Goal: Use online tool/utility: Utilize a website feature to perform a specific function

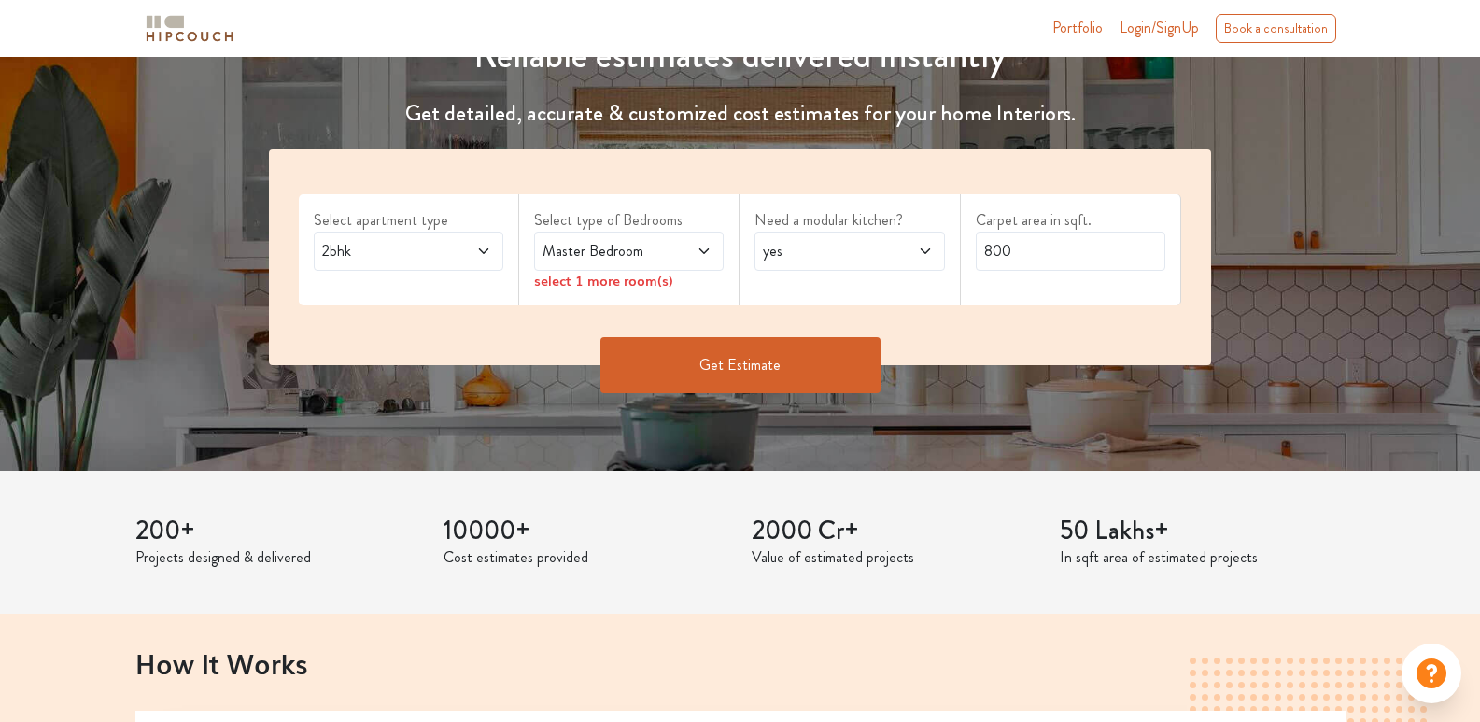
scroll to position [280, 0]
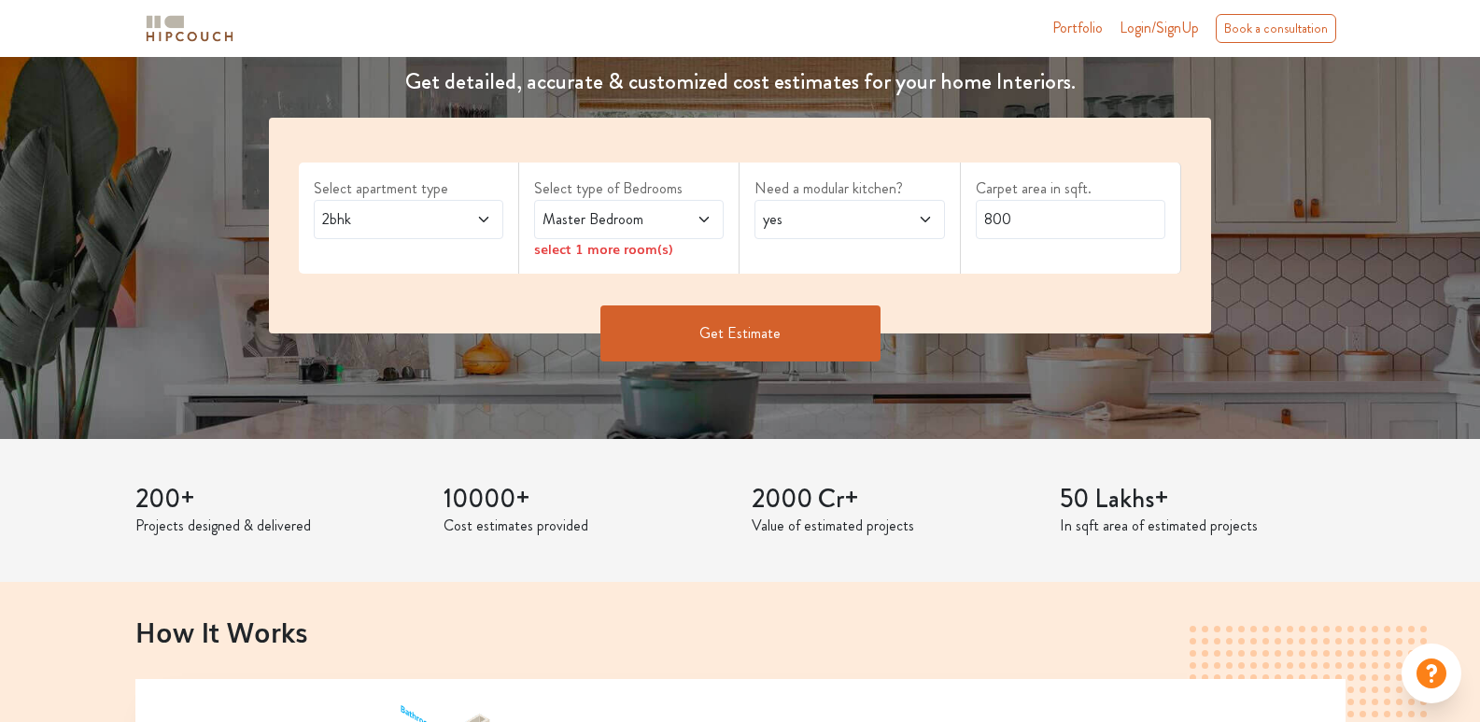
click at [427, 220] on span "2bhk" at bounding box center [383, 219] width 130 height 22
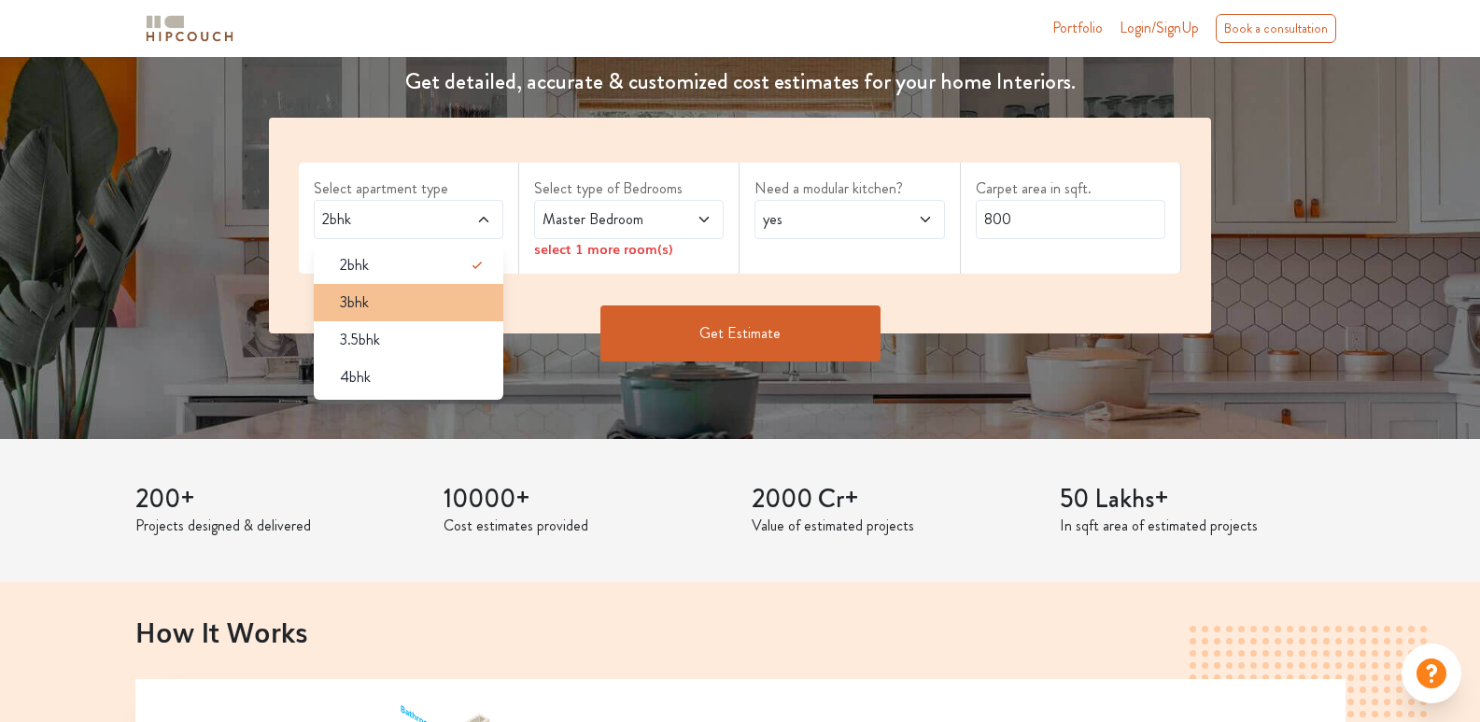
click at [389, 284] on li "3bhk" at bounding box center [409, 302] width 190 height 37
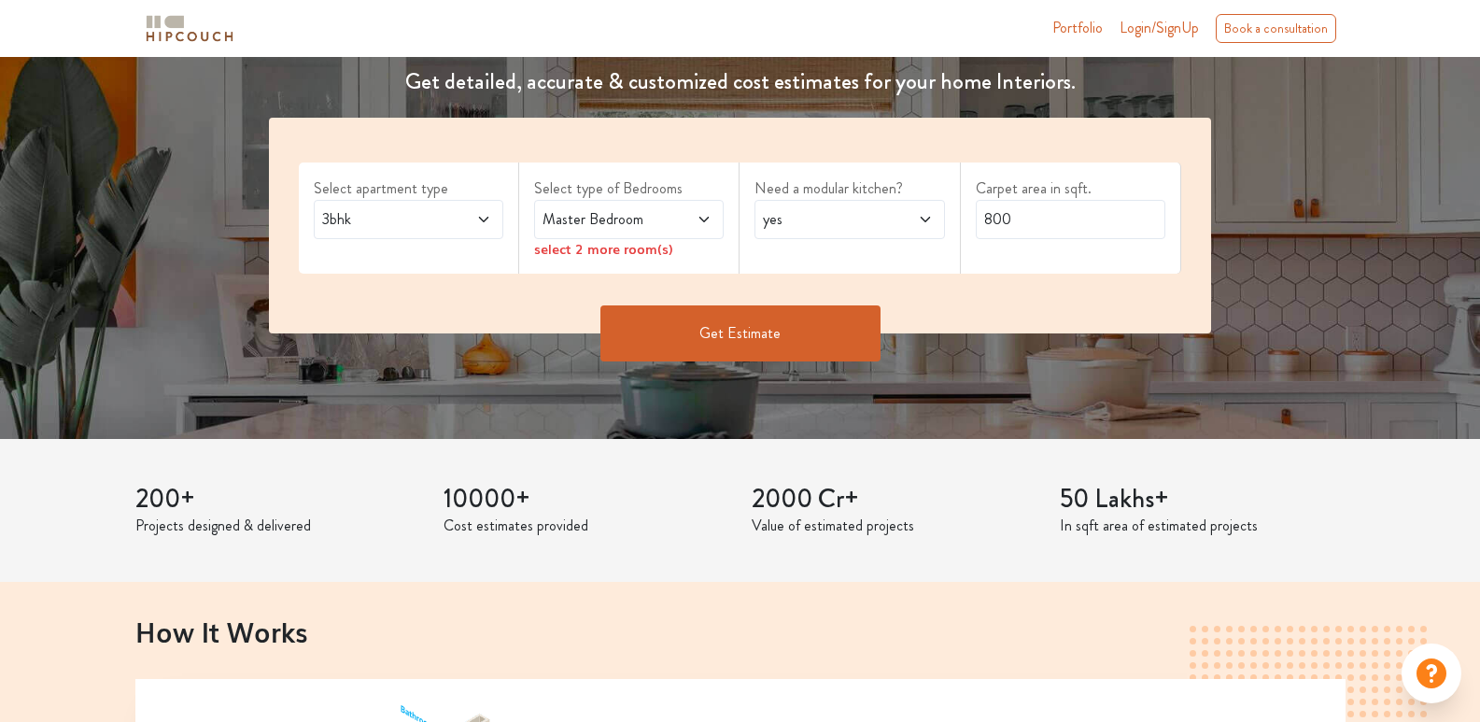
click at [686, 223] on span at bounding box center [690, 219] width 43 height 22
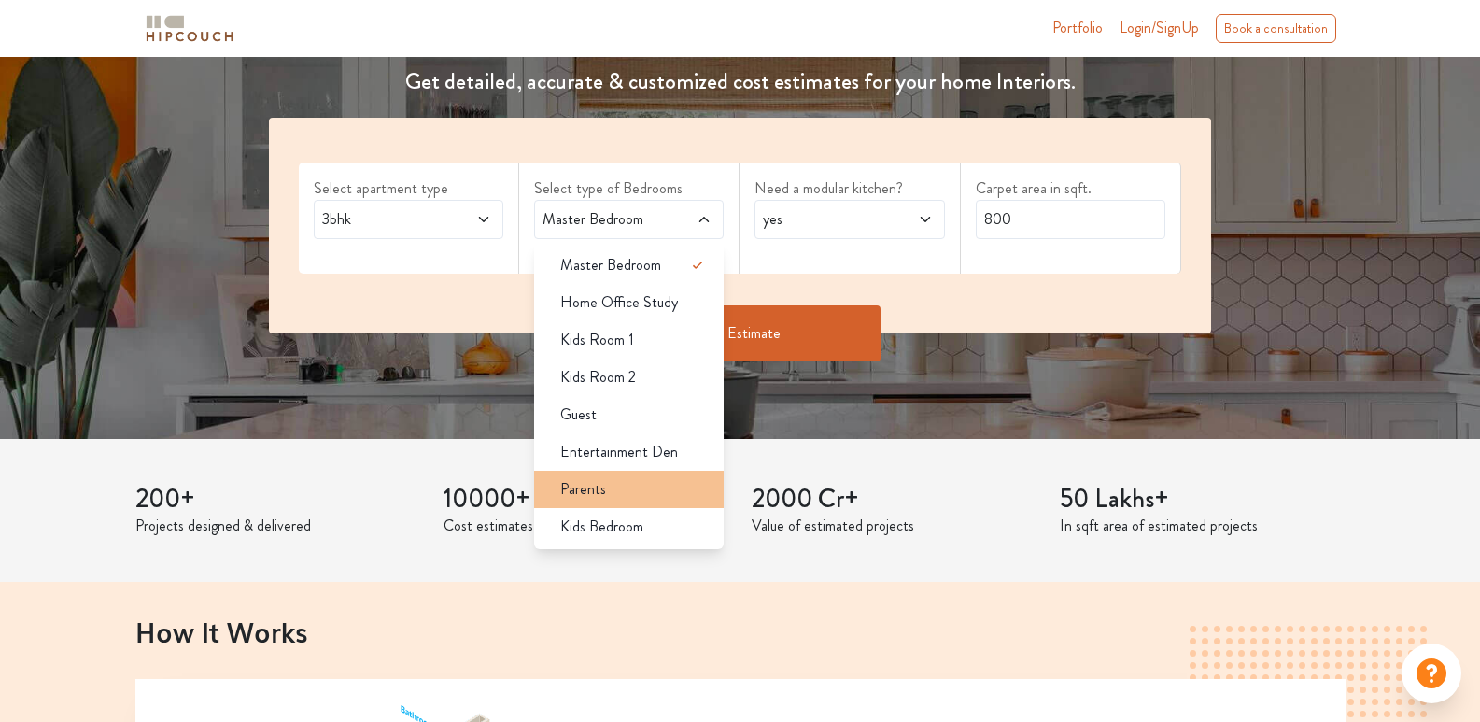
click at [639, 487] on div "Parents" at bounding box center [634, 489] width 178 height 22
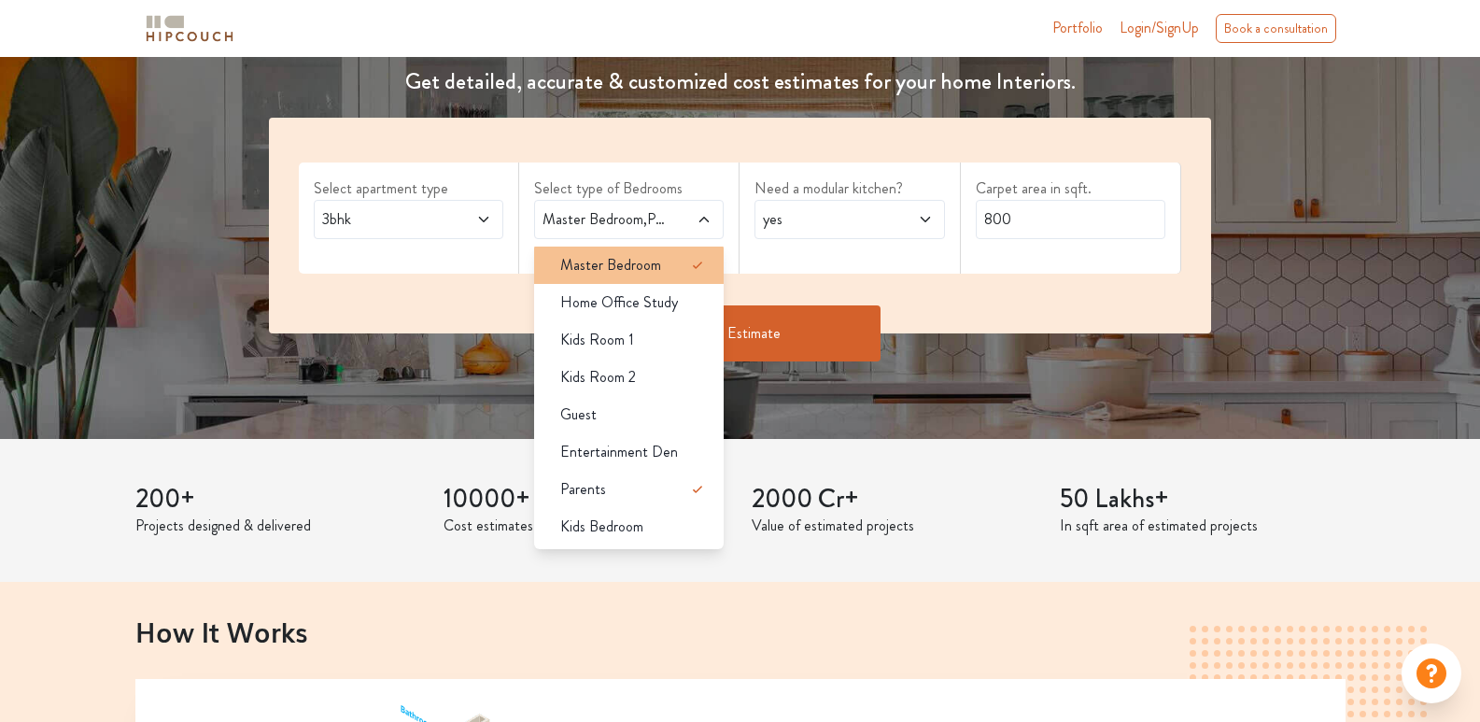
click at [652, 254] on span "Master Bedroom" at bounding box center [610, 265] width 101 height 22
click at [784, 225] on span "yes" at bounding box center [824, 219] width 130 height 22
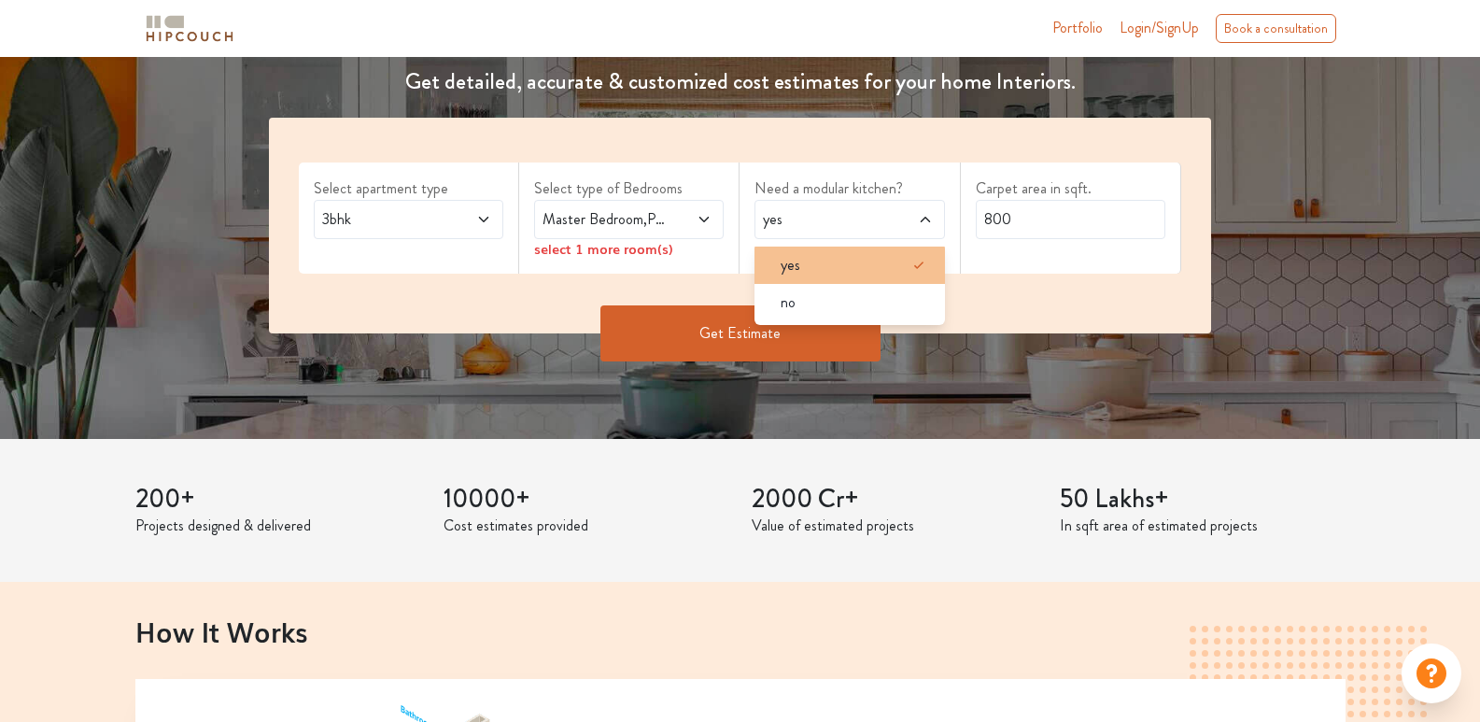
click at [790, 269] on span "yes" at bounding box center [791, 265] width 20 height 22
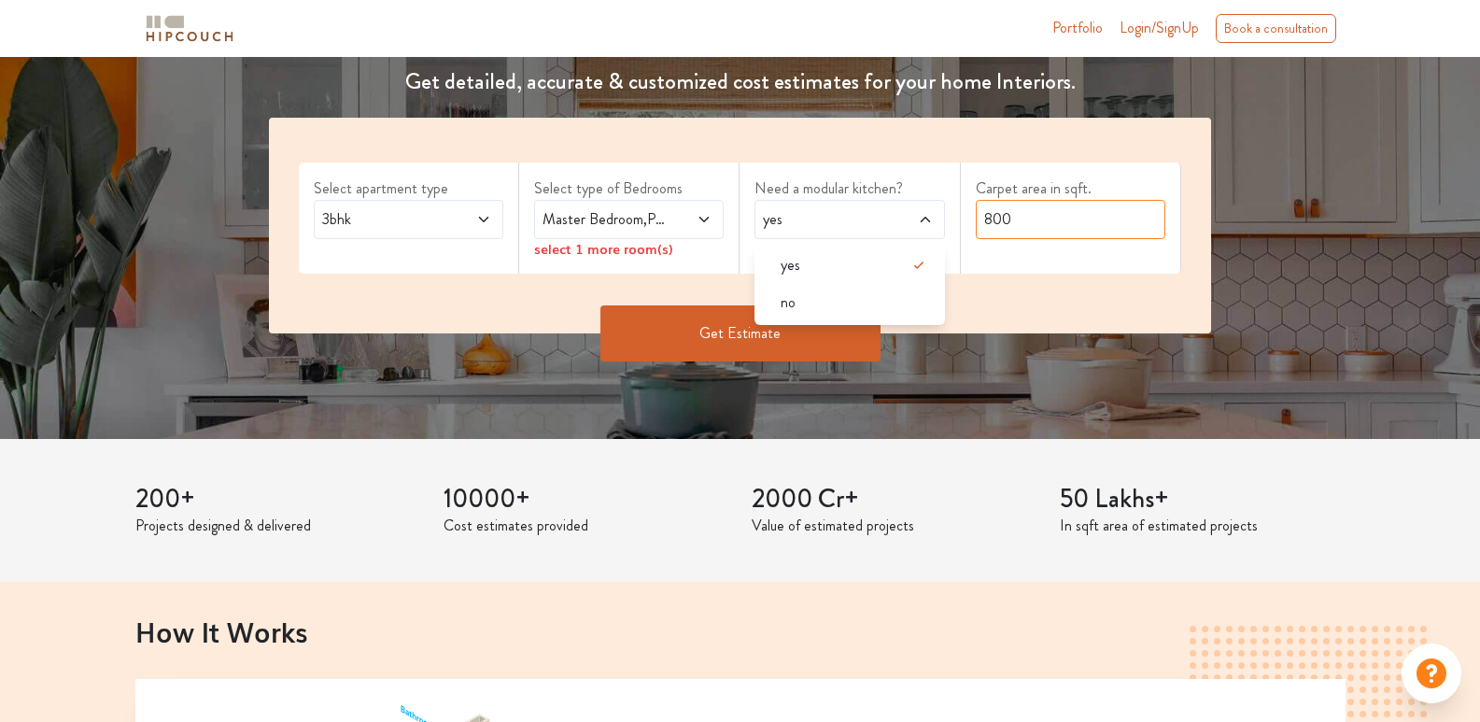
click at [1065, 215] on input "800" at bounding box center [1071, 219] width 190 height 39
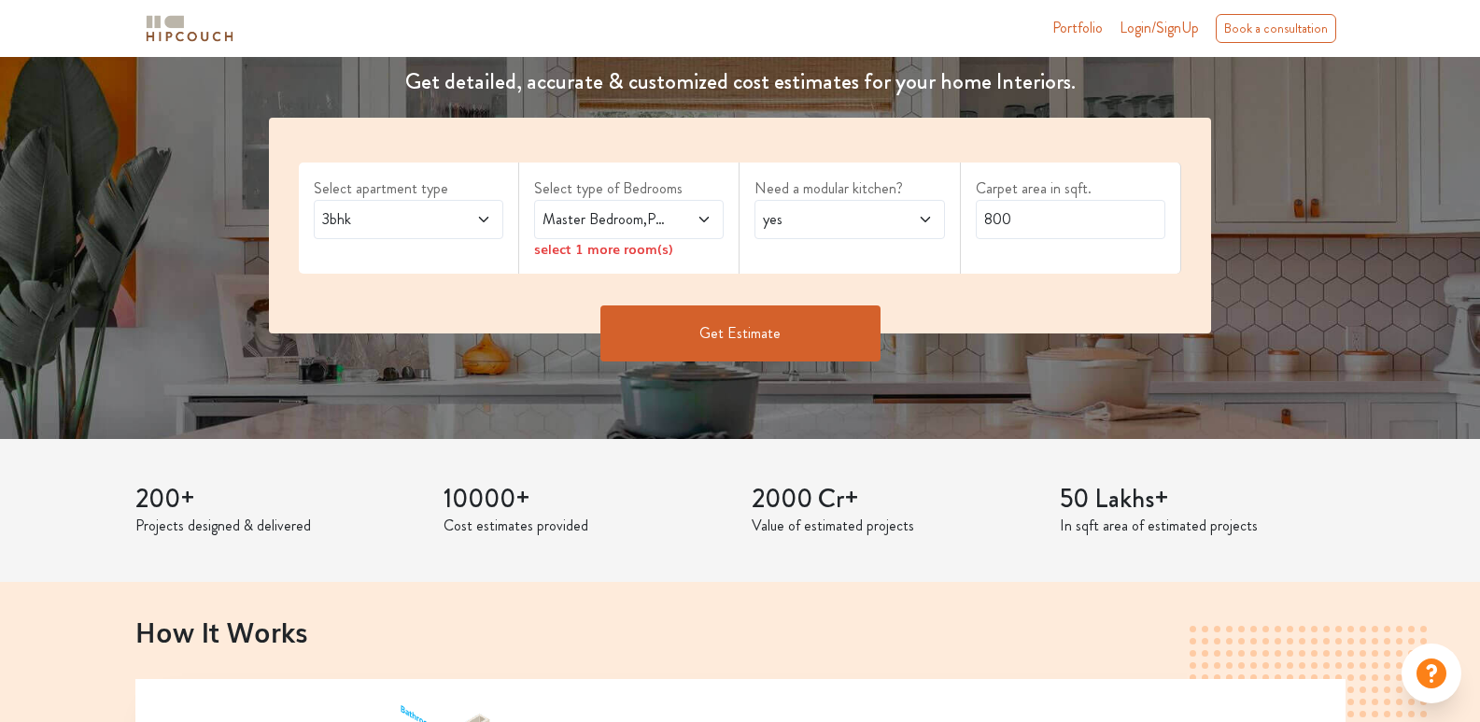
click at [828, 333] on button "Get Estimate" at bounding box center [741, 333] width 280 height 56
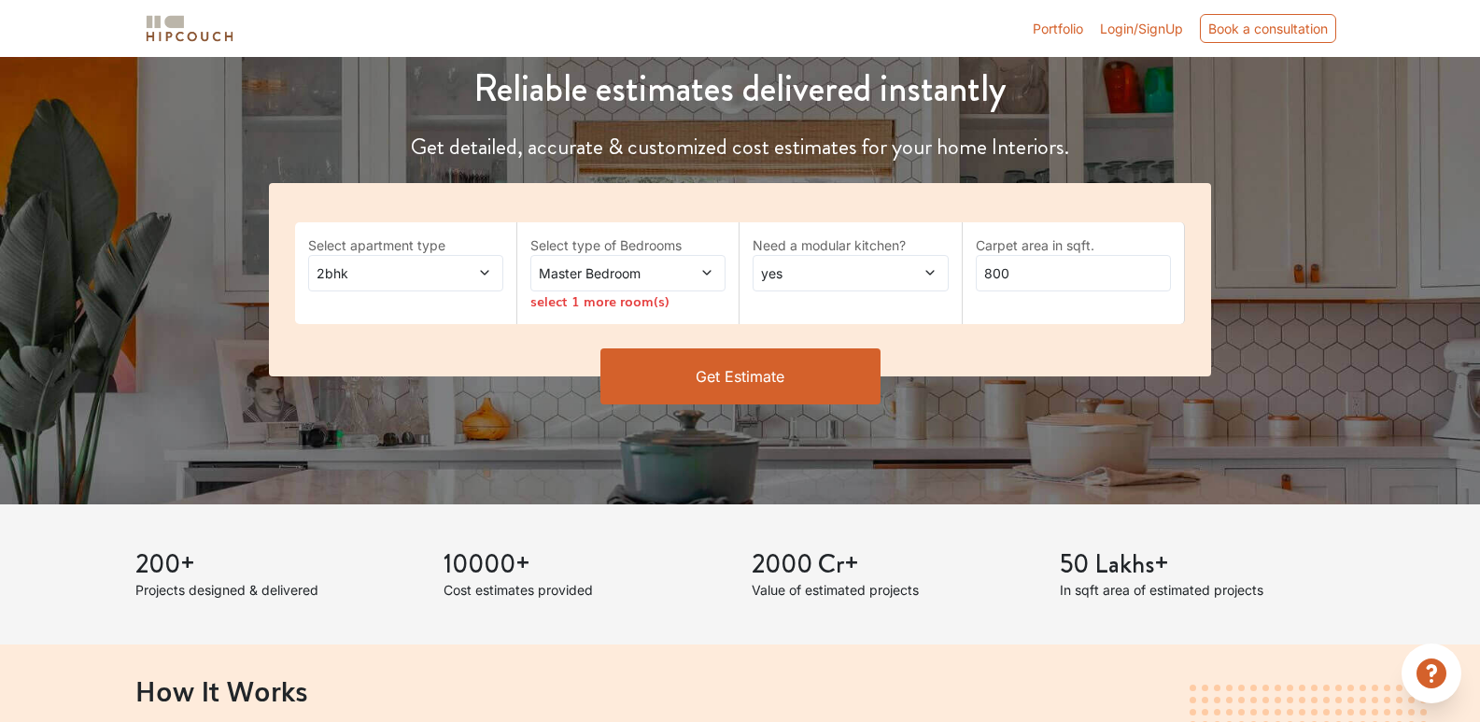
scroll to position [280, 0]
